Goal: Task Accomplishment & Management: Use online tool/utility

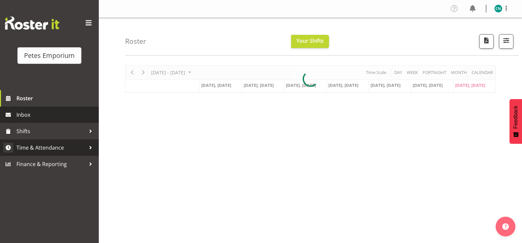
click at [47, 150] on span "Time & Attendance" at bounding box center [50, 148] width 69 height 10
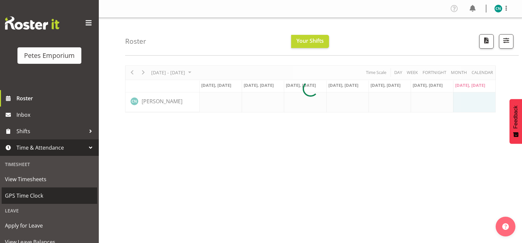
click at [35, 196] on span "GPS Time Clock" at bounding box center [49, 196] width 89 height 10
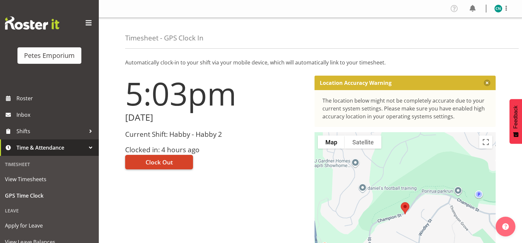
click at [154, 160] on span "Clock Out" at bounding box center [159, 162] width 27 height 9
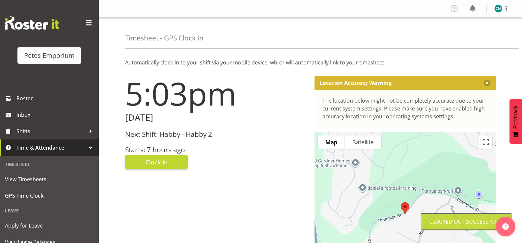
click at [500, 9] on img at bounding box center [498, 9] width 8 height 8
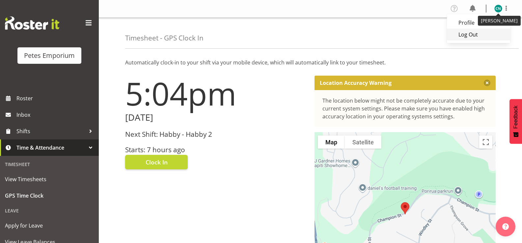
click at [472, 37] on link "Log Out" at bounding box center [478, 35] width 63 height 12
